Goal: Task Accomplishment & Management: Use online tool/utility

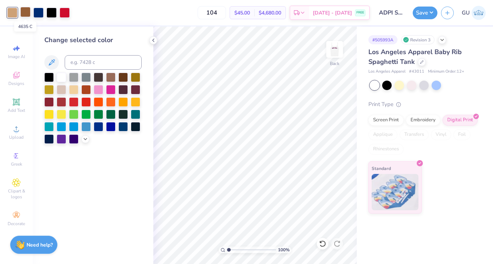
click at [26, 15] on div at bounding box center [25, 12] width 10 height 10
click at [24, 13] on div at bounding box center [25, 13] width 10 height 10
click at [82, 65] on input at bounding box center [103, 62] width 77 height 15
type input "728"
click at [430, 11] on button "Save" at bounding box center [425, 11] width 25 height 13
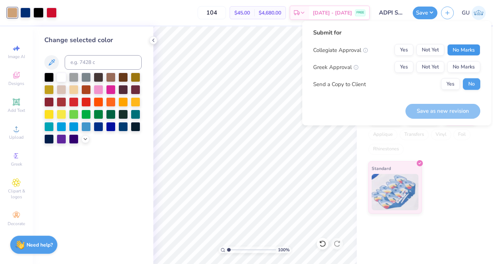
click at [457, 51] on button "No Marks" at bounding box center [463, 50] width 33 height 12
click at [403, 68] on button "Yes" at bounding box center [403, 67] width 19 height 12
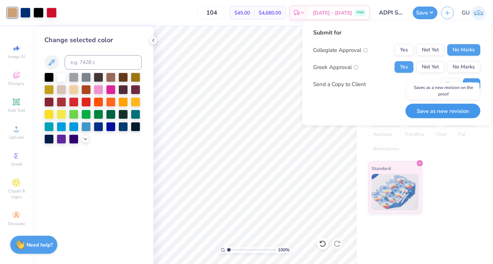
click at [429, 109] on button "Save as new revision" at bounding box center [442, 110] width 75 height 15
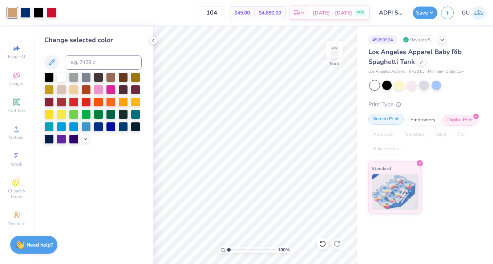
click at [390, 123] on div "Screen Print" at bounding box center [385, 119] width 35 height 11
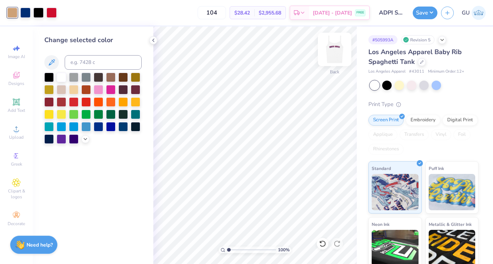
click at [332, 53] on img at bounding box center [334, 49] width 29 height 29
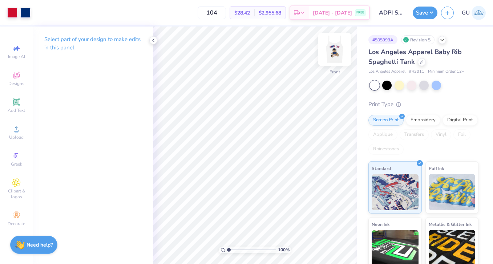
click at [336, 50] on img at bounding box center [334, 49] width 29 height 29
click at [435, 10] on button "Save" at bounding box center [425, 11] width 25 height 13
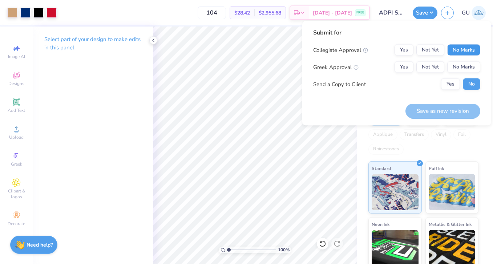
click at [459, 49] on button "No Marks" at bounding box center [463, 50] width 33 height 12
click at [408, 66] on button "Yes" at bounding box center [403, 67] width 19 height 12
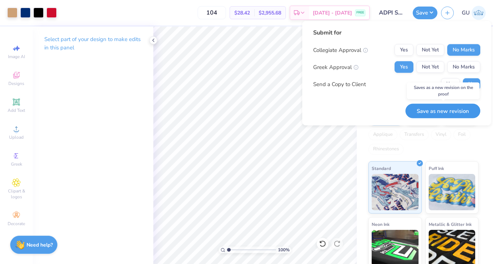
click at [447, 111] on button "Save as new revision" at bounding box center [442, 110] width 75 height 15
